Goal: Task Accomplishment & Management: Manage account settings

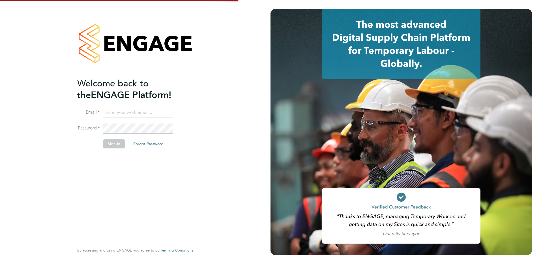
type input "c.saffhill@oandb.co.uk"
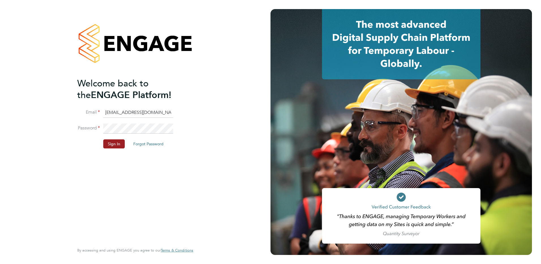
click at [106, 146] on button "Sign In" at bounding box center [114, 143] width 22 height 9
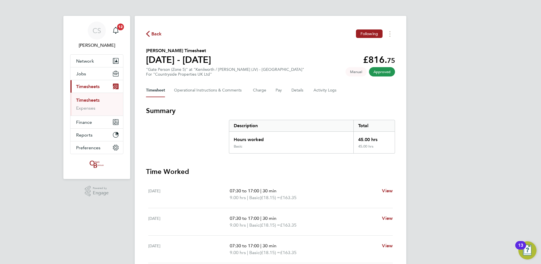
click at [153, 32] on span "Back" at bounding box center [156, 34] width 10 height 7
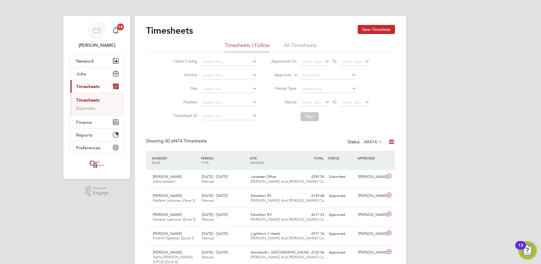
click at [375, 25] on button "New Timesheet" at bounding box center [376, 29] width 37 height 9
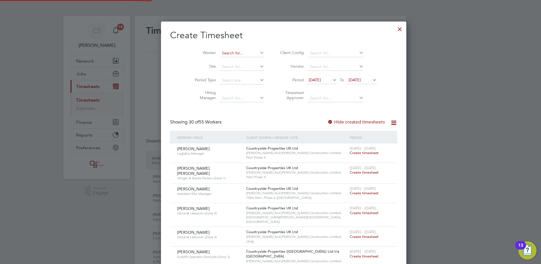
click at [220, 55] on input at bounding box center [242, 53] width 44 height 8
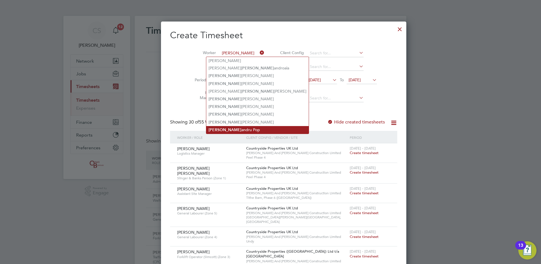
click at [236, 126] on li "Alex andru Pop" at bounding box center [257, 130] width 102 height 8
type input "[PERSON_NAME]"
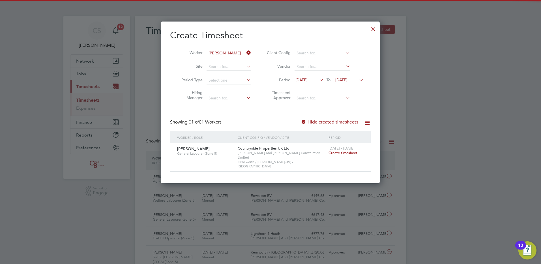
click at [346, 151] on span "Create timesheet" at bounding box center [343, 152] width 29 height 5
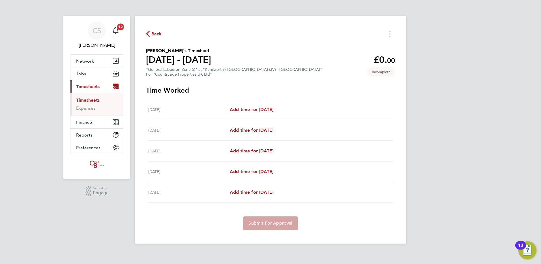
click at [154, 33] on span "Back" at bounding box center [156, 34] width 10 height 7
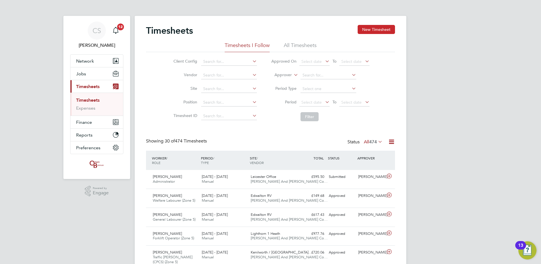
click at [374, 32] on button "New Timesheet" at bounding box center [376, 29] width 37 height 9
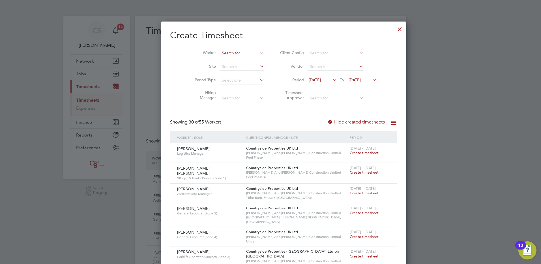
click at [226, 54] on input at bounding box center [242, 53] width 44 height 8
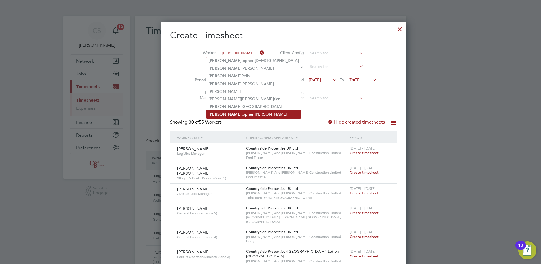
click at [233, 110] on li "Chris topher Faulkner" at bounding box center [253, 114] width 95 height 8
type input "[PERSON_NAME]"
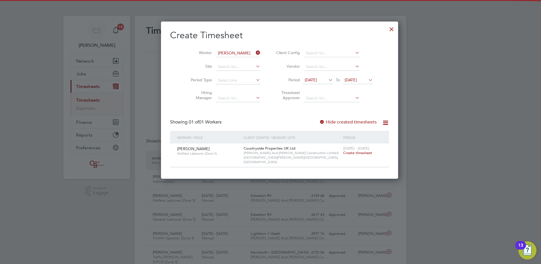
click at [343, 152] on span "Create timesheet" at bounding box center [357, 152] width 29 height 5
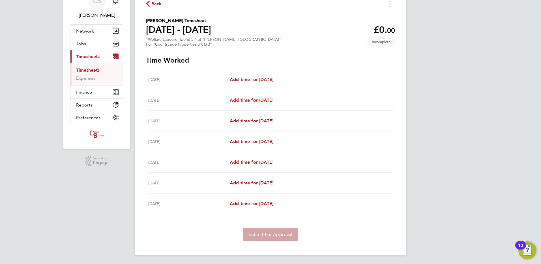
click at [259, 102] on span "Add time for Tue 26 Aug" at bounding box center [252, 99] width 44 height 5
select select "30"
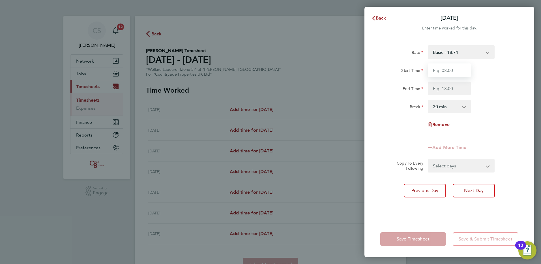
click at [443, 69] on input "Start Time" at bounding box center [449, 70] width 43 height 14
type input "07:30"
click at [451, 88] on input "End Time" at bounding box center [449, 88] width 43 height 14
click at [448, 78] on div "Start Time 07:30 End Time" at bounding box center [449, 79] width 143 height 32
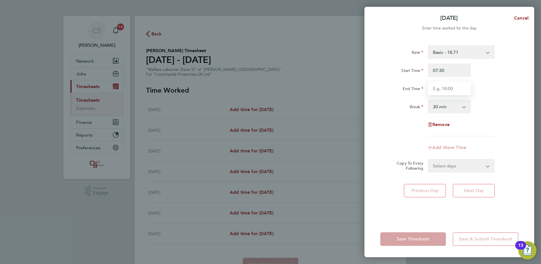
drag, startPoint x: 456, startPoint y: 87, endPoint x: 456, endPoint y: 92, distance: 5.4
click at [456, 87] on input "End Time" at bounding box center [449, 88] width 43 height 14
click at [418, 112] on div "Break" at bounding box center [402, 107] width 48 height 14
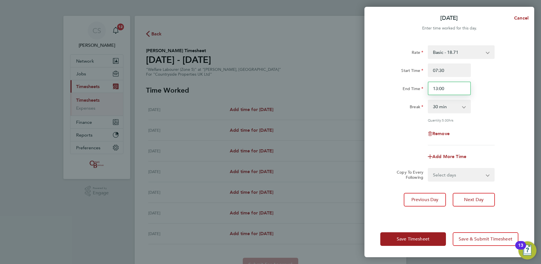
click at [452, 85] on input "13:00" at bounding box center [449, 88] width 43 height 14
type input "1"
type input "12:00"
click at [401, 140] on div "Rate Basic - 18.71 Start Time 07:30 End Time 12:00 Break 0 min 15 min 30 min 45…" at bounding box center [449, 95] width 138 height 100
click at [456, 179] on select "Select days Day Weekday (Mon-Fri) Weekend (Sat-Sun) Wednesday Thursday Friday S…" at bounding box center [457, 174] width 59 height 12
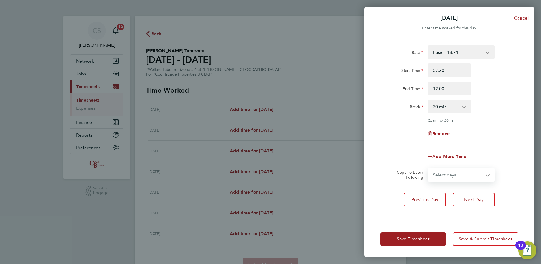
select select "WEEKDAY"
click at [428, 168] on select "Select days Day Weekday (Mon-Fri) Weekend (Sat-Sun) Wednesday Thursday Friday S…" at bounding box center [457, 174] width 59 height 12
select select "2025-08-31"
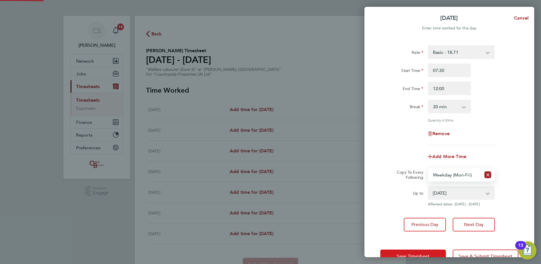
click at [414, 253] on span "Save Timesheet" at bounding box center [413, 256] width 33 height 6
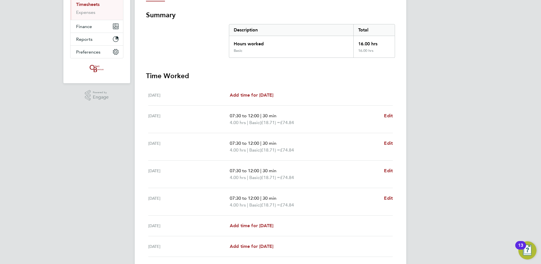
scroll to position [138, 0]
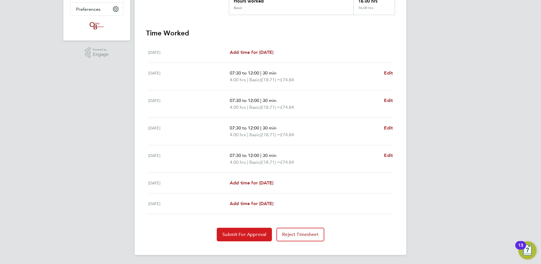
drag, startPoint x: 254, startPoint y: 237, endPoint x: 263, endPoint y: 208, distance: 29.5
click at [254, 236] on span "Submit For Approval" at bounding box center [244, 234] width 44 height 6
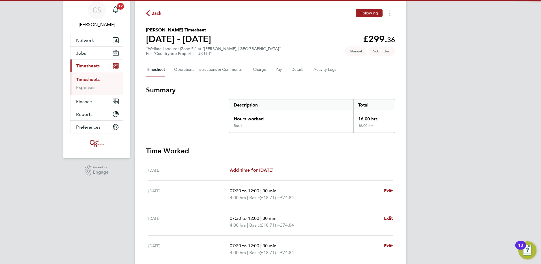
scroll to position [0, 0]
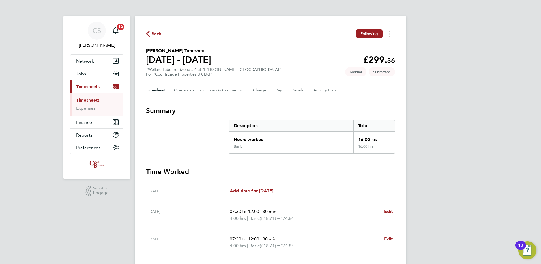
click at [153, 32] on span "Back" at bounding box center [156, 34] width 10 height 7
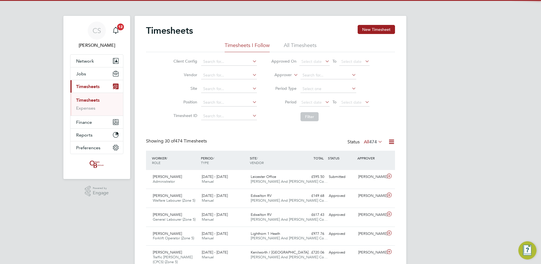
scroll to position [14, 49]
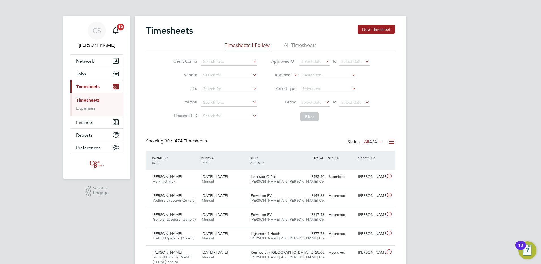
click at [369, 38] on div "Timesheets New Timesheet" at bounding box center [270, 33] width 249 height 17
click at [367, 34] on button "New Timesheet" at bounding box center [376, 29] width 37 height 9
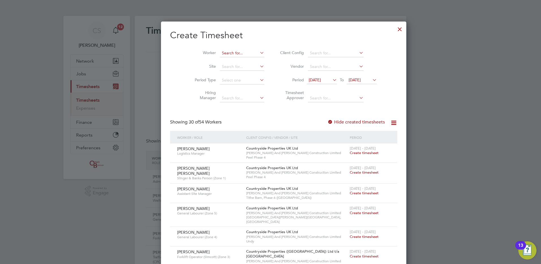
click at [221, 55] on input at bounding box center [242, 53] width 44 height 8
click at [224, 68] on li "Damon Bradley" at bounding box center [241, 69] width 70 height 8
type input "[PERSON_NAME]"
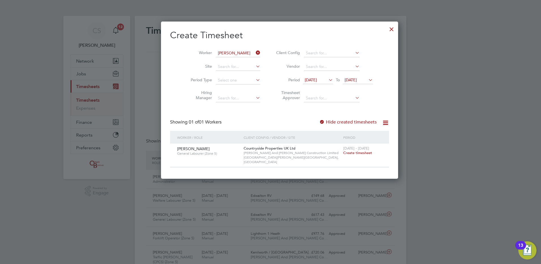
click at [350, 150] on span "Create timesheet" at bounding box center [357, 152] width 29 height 5
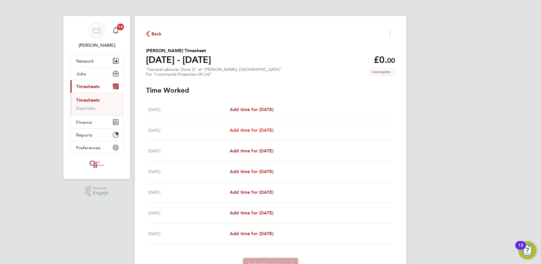
click at [247, 129] on span "Add time for Tue 26 Aug" at bounding box center [252, 129] width 44 height 5
select select "30"
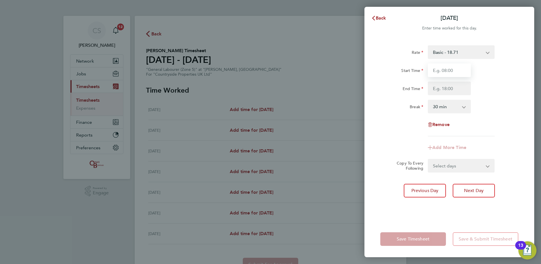
click at [445, 72] on input "Start Time" at bounding box center [449, 70] width 43 height 14
type input "07:30"
click at [443, 89] on input "End Time" at bounding box center [449, 88] width 43 height 14
click at [482, 115] on div "Rate Basic - 18.71 Start Time 07:30 End Time 16:00 Break 0 min 15 min 30 min 45…" at bounding box center [449, 90] width 138 height 91
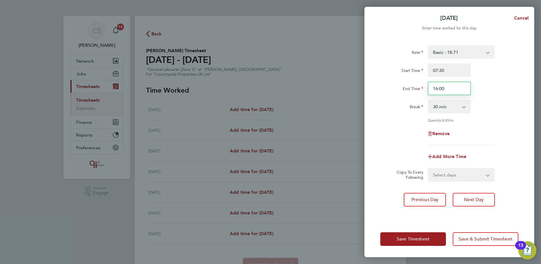
click at [445, 90] on input "16:00" at bounding box center [449, 88] width 43 height 14
type input "16:30"
click at [486, 85] on div "End Time 16:30" at bounding box center [449, 88] width 143 height 14
click at [469, 173] on select "Select days Day Weekday (Mon-Fri) Weekend (Sat-Sun) Wednesday Thursday Friday S…" at bounding box center [457, 174] width 59 height 12
select select "WEEKDAY"
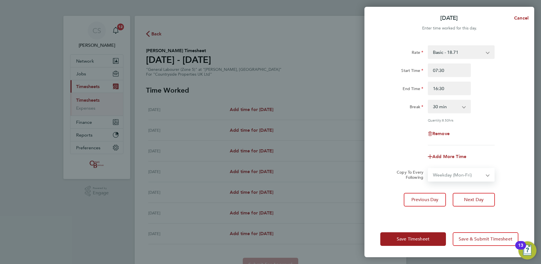
click at [428, 168] on select "Select days Day Weekday (Mon-Fri) Weekend (Sat-Sun) Wednesday Thursday Friday S…" at bounding box center [457, 174] width 59 height 12
select select "2025-08-31"
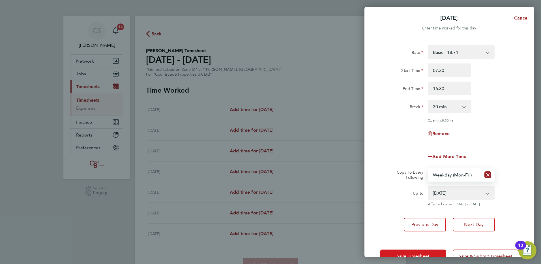
click at [411, 250] on button "Save Timesheet" at bounding box center [413, 256] width 66 height 14
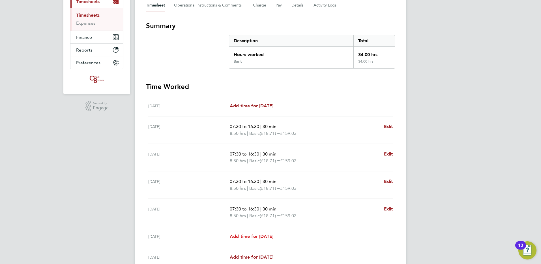
click at [262, 235] on span "Add time for Sat 30 Aug" at bounding box center [252, 235] width 44 height 5
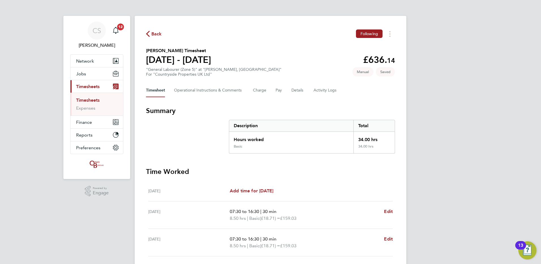
select select "30"
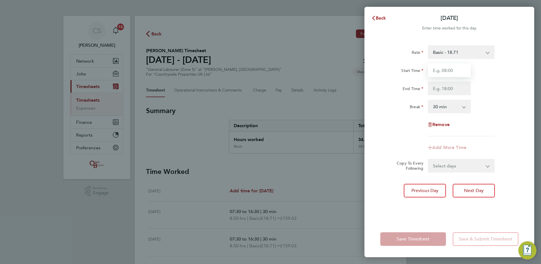
click at [443, 74] on input "Start Time" at bounding box center [449, 70] width 43 height 14
type input "07:30"
click at [452, 89] on input "End Time" at bounding box center [449, 88] width 43 height 14
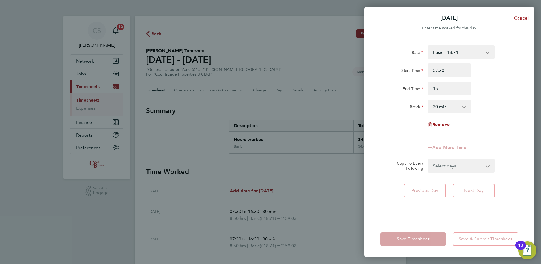
type input "15:00"
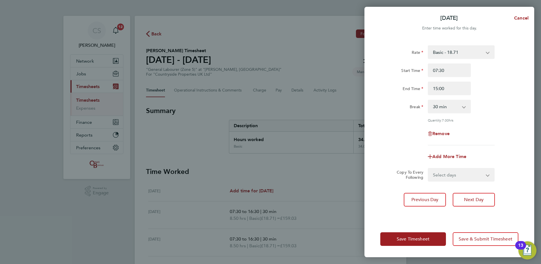
click at [387, 113] on div "Break" at bounding box center [402, 107] width 48 height 14
click at [416, 233] on button "Save Timesheet" at bounding box center [413, 239] width 66 height 14
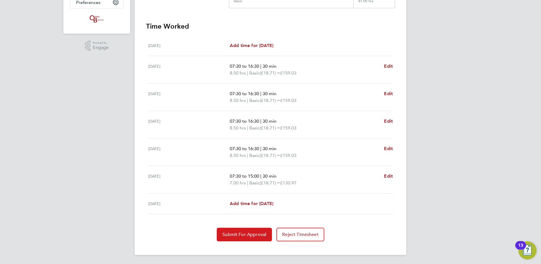
click at [258, 237] on span "Submit For Approval" at bounding box center [244, 234] width 44 height 6
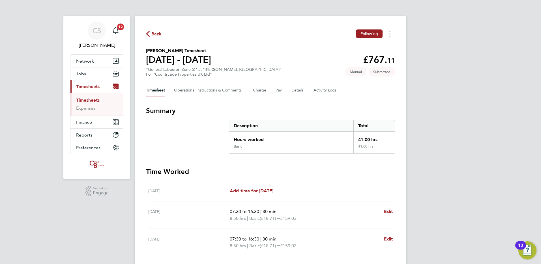
click at [141, 35] on div "Back Following Damon Bradley's Timesheet 25 - 31 Aug 2025 £767. 11 "General Lab…" at bounding box center [271, 208] width 272 height 384
click at [150, 34] on span "Back" at bounding box center [154, 33] width 16 height 5
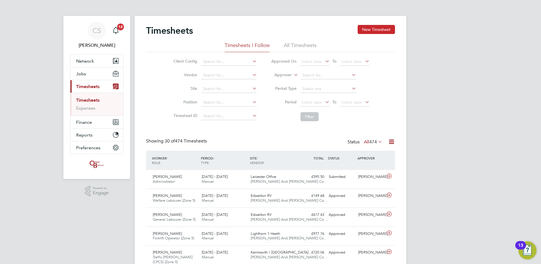
click at [385, 34] on button "New Timesheet" at bounding box center [376, 29] width 37 height 9
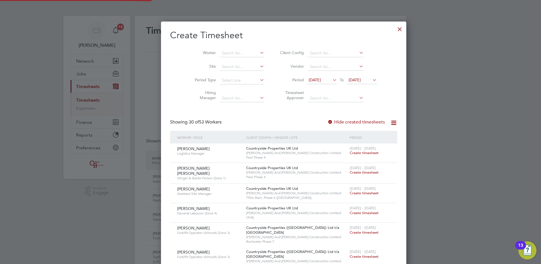
click at [230, 57] on li "Worker" at bounding box center [227, 53] width 88 height 14
click at [228, 53] on input at bounding box center [242, 53] width 44 height 8
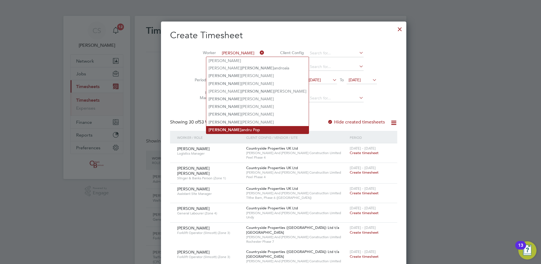
click at [245, 126] on li "Alex andru Pop" at bounding box center [257, 130] width 102 height 8
type input "[PERSON_NAME]"
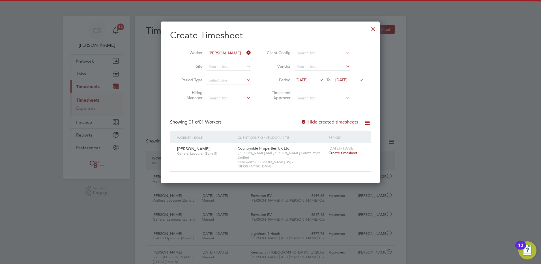
click at [334, 151] on span "Create timesheet" at bounding box center [343, 152] width 29 height 5
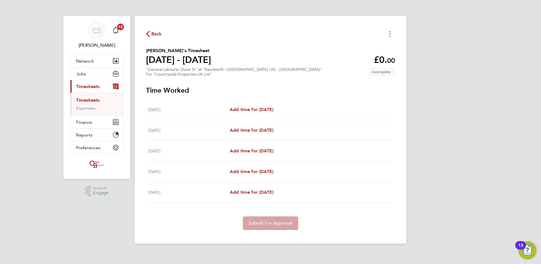
click at [391, 35] on button "Timesheets Menu" at bounding box center [390, 33] width 10 height 9
click at [312, 27] on div "Back Mark as absent Download timesheet Alexandru Pop's Timesheet 25 - 31 Aug 20…" at bounding box center [271, 130] width 272 height 228
click at [150, 35] on span "Back" at bounding box center [154, 33] width 16 height 5
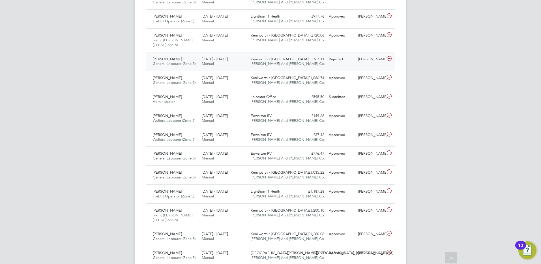
click at [353, 57] on div "Rejected" at bounding box center [341, 59] width 29 height 9
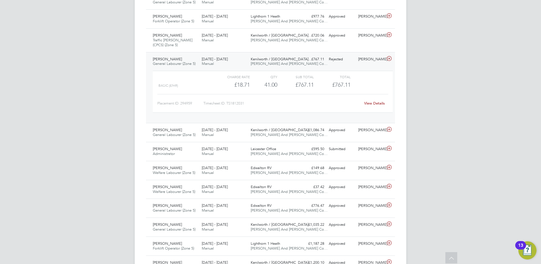
click at [369, 103] on link "View Details" at bounding box center [374, 103] width 21 height 5
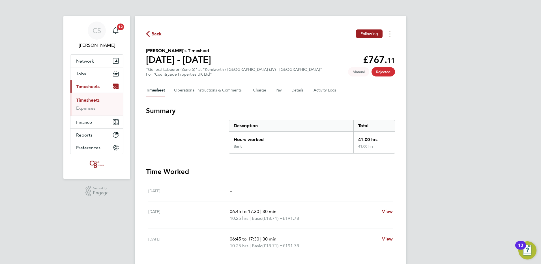
click at [158, 28] on div "Back Following Alexandru Pop's Timesheet 25 - 31 Aug 2025 £767. 11 "General Lab…" at bounding box center [271, 170] width 272 height 309
click at [157, 33] on span "Back" at bounding box center [156, 34] width 10 height 7
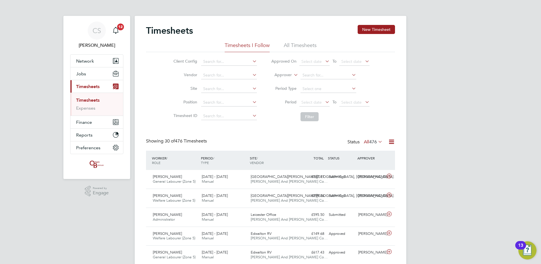
drag, startPoint x: 31, startPoint y: 243, endPoint x: 28, endPoint y: 239, distance: 4.8
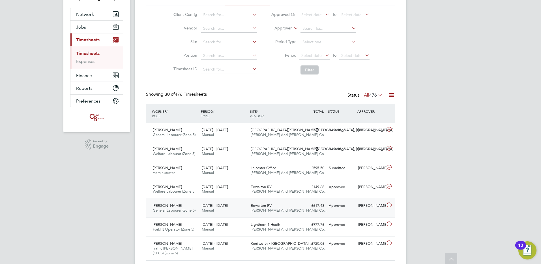
scroll to position [57, 0]
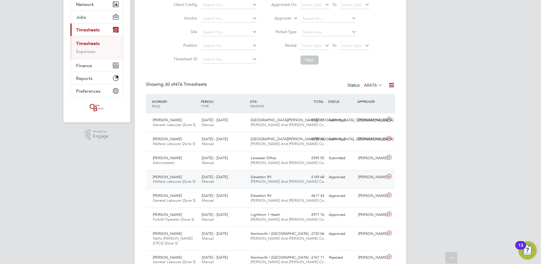
click at [365, 182] on div "Phyllis Nyarkoa Adofo Welfare Labourer (Zone 5) 25 - 31 Aug 2025 25 - 31 Aug 20…" at bounding box center [270, 179] width 249 height 19
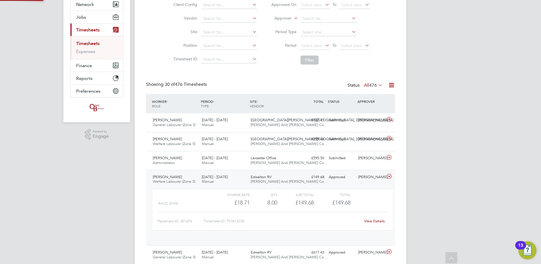
scroll to position [10, 55]
click at [376, 224] on div "View Details" at bounding box center [375, 220] width 28 height 9
drag, startPoint x: 375, startPoint y: 224, endPoint x: 376, endPoint y: 220, distance: 3.7
click at [375, 223] on div "View Details" at bounding box center [375, 220] width 28 height 9
click at [376, 220] on link "View Details" at bounding box center [374, 220] width 21 height 5
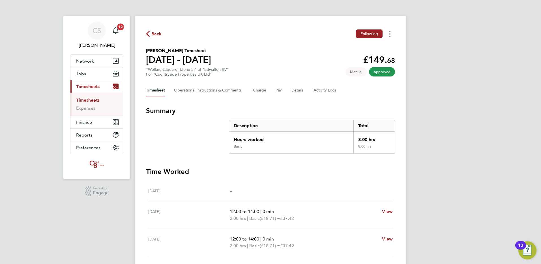
drag, startPoint x: 391, startPoint y: 35, endPoint x: 387, endPoint y: 38, distance: 4.8
click at [391, 35] on button "Timesheets Menu" at bounding box center [390, 33] width 10 height 9
click at [376, 49] on link "Download timesheet" at bounding box center [361, 46] width 68 height 11
click at [161, 32] on span "Back" at bounding box center [156, 34] width 10 height 7
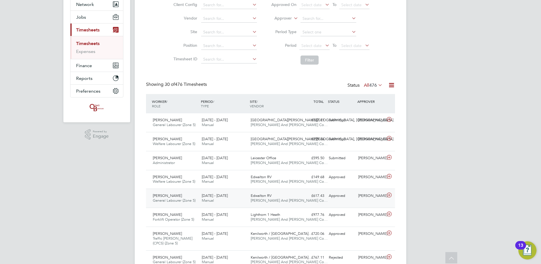
click at [324, 193] on div "£617.43 Approved" at bounding box center [311, 195] width 29 height 9
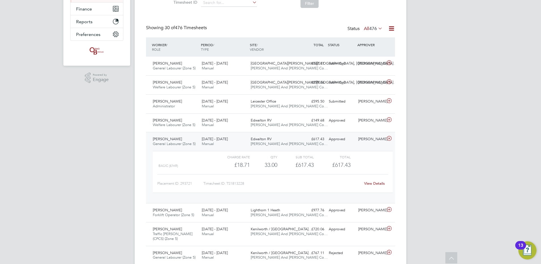
click at [381, 181] on div "View Details" at bounding box center [375, 183] width 28 height 9
click at [380, 182] on link "View Details" at bounding box center [374, 183] width 21 height 5
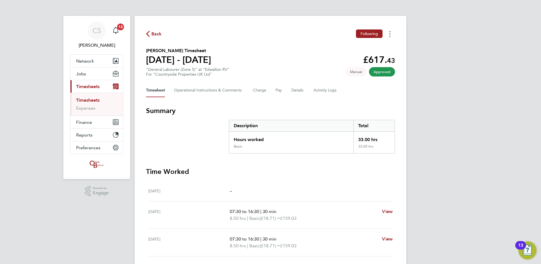
click at [391, 36] on button "Timesheets Menu" at bounding box center [390, 33] width 10 height 9
click at [366, 49] on link "Download timesheet" at bounding box center [361, 46] width 68 height 11
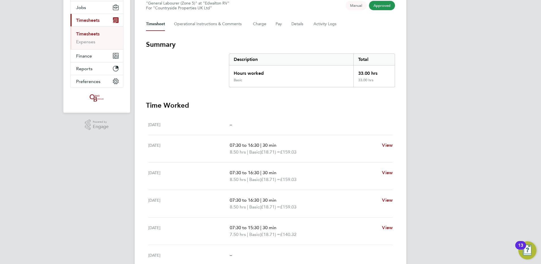
scroll to position [113, 0]
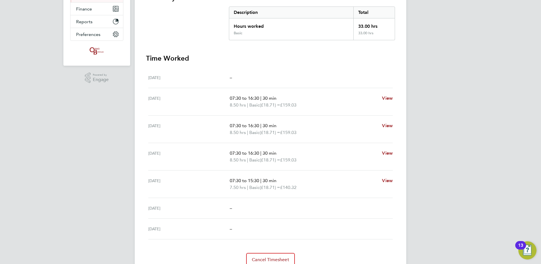
click at [31, 250] on div "CS [PERSON_NAME] Notifications 12 Applications: Network Team Members Businesses…" at bounding box center [270, 88] width 541 height 402
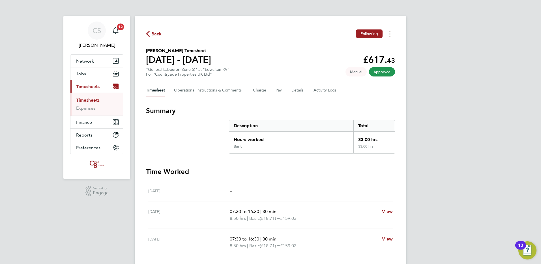
click at [478, 72] on div "CS [PERSON_NAME] Notifications 12 Applications: Network Team Members Businesses…" at bounding box center [270, 201] width 541 height 402
click at [153, 37] on span "Back" at bounding box center [156, 34] width 10 height 7
